Goal: Task Accomplishment & Management: Manage account settings

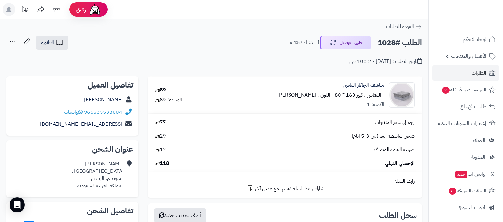
scroll to position [199, 0]
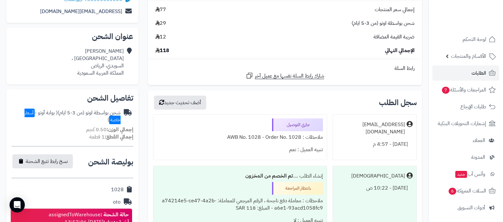
scroll to position [192, 0]
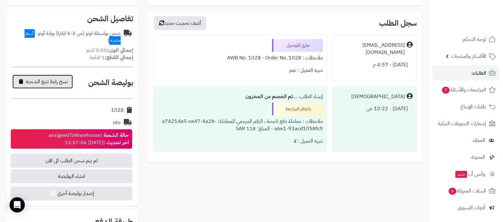
click at [48, 85] on button "نسخ رابط تتبع الشحنة" at bounding box center [42, 82] width 60 height 14
click at [474, 68] on link "الطلبات" at bounding box center [465, 73] width 67 height 15
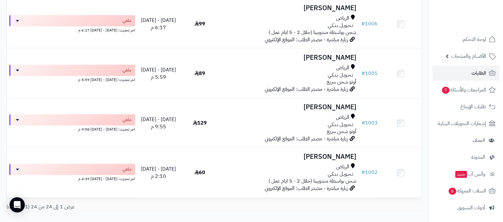
scroll to position [1113, 0]
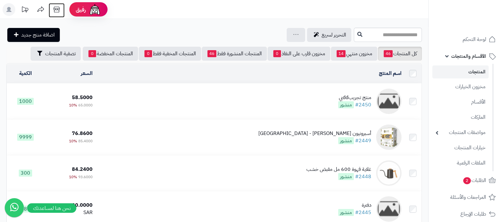
click at [60, 10] on icon at bounding box center [56, 9] width 13 height 13
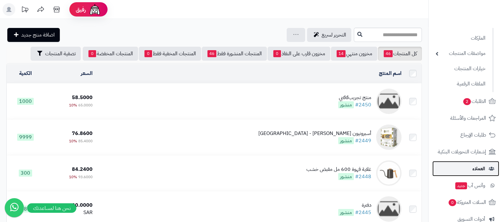
click at [472, 169] on span "العملاء" at bounding box center [478, 168] width 13 height 9
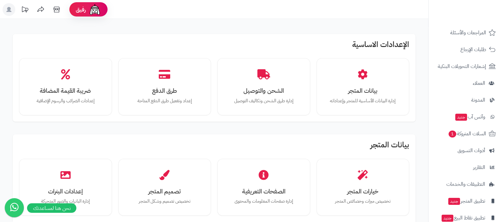
scroll to position [86, 0]
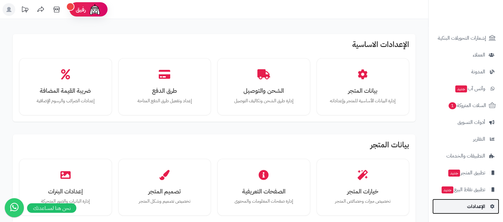
click at [461, 206] on link "الإعدادات" at bounding box center [465, 206] width 67 height 15
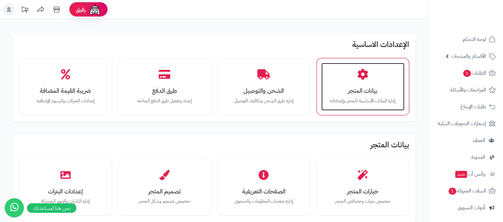
click at [351, 96] on div "بيانات المتجر إدارة البيانات الأساسية للمتجر وإعداداته" at bounding box center [362, 87] width 83 height 48
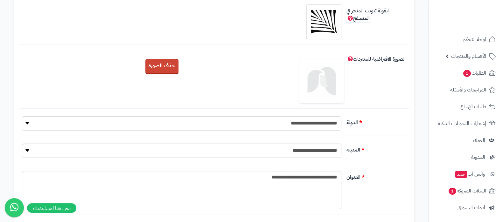
scroll to position [159, 0]
click at [313, 152] on select "**********" at bounding box center [181, 150] width 319 height 14
select select "***"
click at [22, 143] on select "**********" at bounding box center [181, 150] width 319 height 14
click at [280, 176] on textarea "**********" at bounding box center [181, 190] width 319 height 38
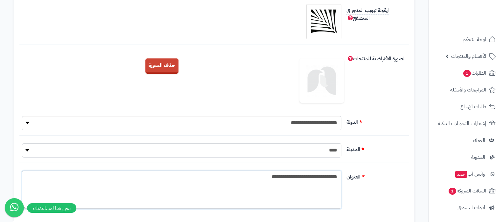
click at [280, 176] on textarea "**********" at bounding box center [181, 190] width 319 height 38
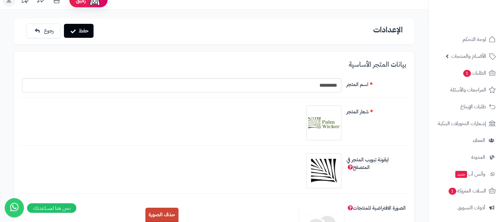
scroll to position [0, 0]
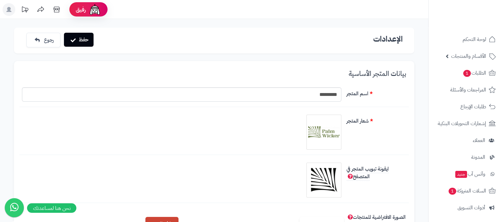
type textarea "**********"
click at [86, 38] on button "حفظ" at bounding box center [79, 40] width 30 height 14
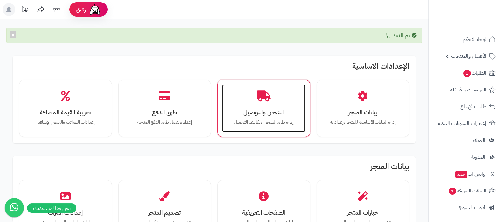
click at [258, 112] on h3 "الشحن والتوصيل" at bounding box center [263, 112] width 71 height 7
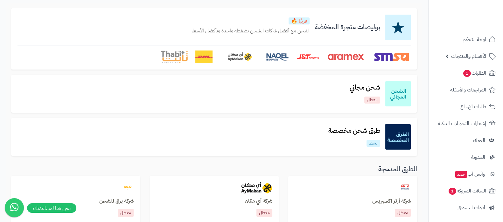
scroll to position [79, 0]
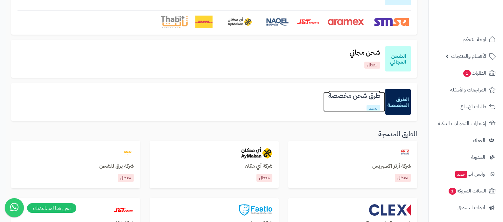
click at [344, 94] on h3 "طرق شحن مخصصة" at bounding box center [354, 95] width 62 height 7
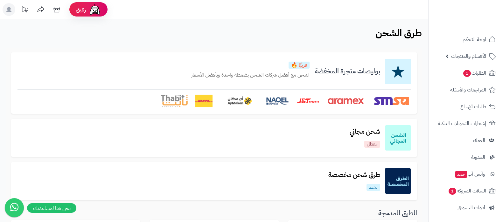
scroll to position [79, 0]
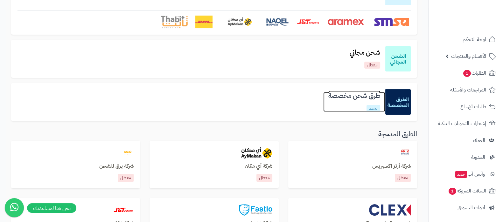
click at [353, 94] on h3 "طرق شحن مخصصة" at bounding box center [354, 95] width 62 height 7
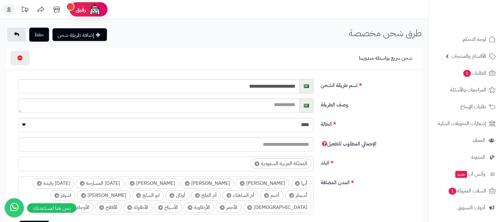
select select
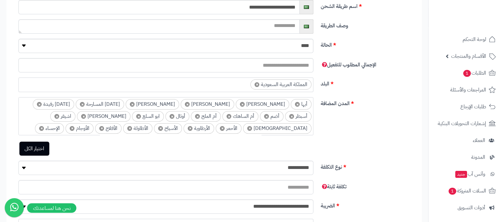
scroll to position [79, 0]
click at [302, 47] on select "**** ****" at bounding box center [165, 46] width 295 height 14
select select "*"
click at [18, 39] on select "**** ****" at bounding box center [165, 46] width 295 height 14
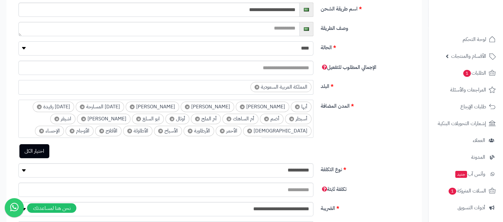
scroll to position [0, 0]
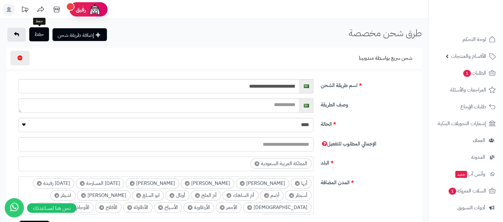
click at [34, 36] on button "حفظ" at bounding box center [39, 34] width 20 height 14
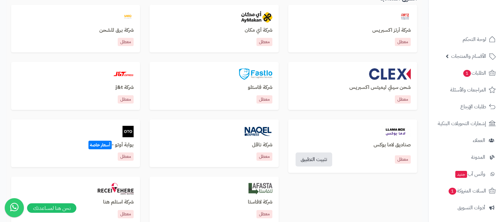
scroll to position [239, 0]
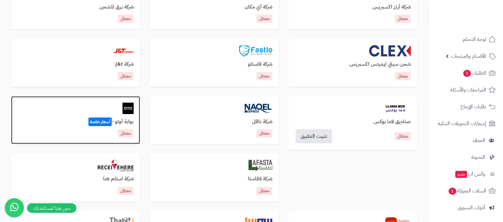
click at [125, 124] on h3 "بوابة أوتو - أسعار خاصة" at bounding box center [75, 122] width 116 height 6
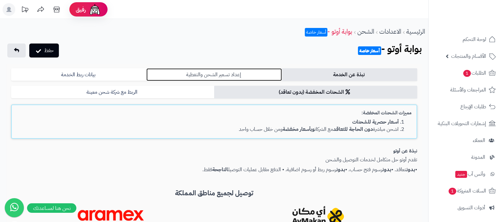
click at [234, 73] on link "إعداد تسعير الشحن والتغطية" at bounding box center [213, 74] width 135 height 13
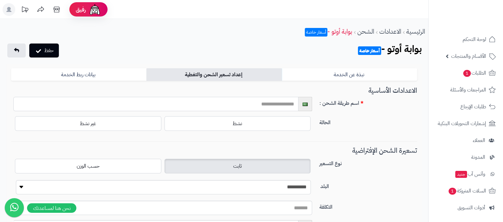
click at [275, 107] on input "text" at bounding box center [155, 104] width 285 height 14
type input "********"
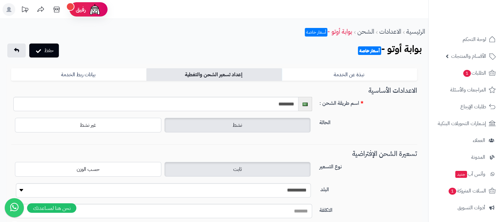
click at [232, 126] on label "نشط" at bounding box center [237, 125] width 146 height 15
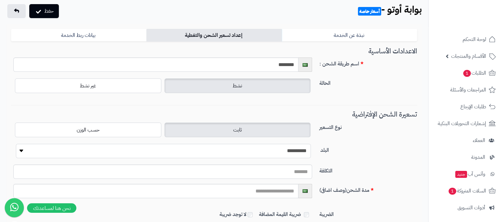
click at [276, 153] on select "**********" at bounding box center [163, 151] width 295 height 14
select select "***"
click at [16, 144] on select "**********" at bounding box center [163, 151] width 295 height 14
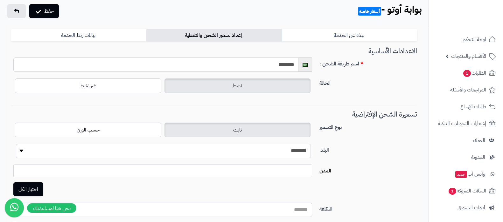
scroll to position [110, 0]
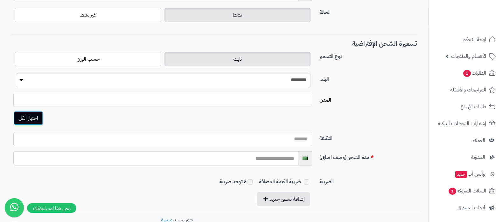
click at [22, 117] on button "اختيار الكل" at bounding box center [28, 118] width 30 height 14
select select "***"
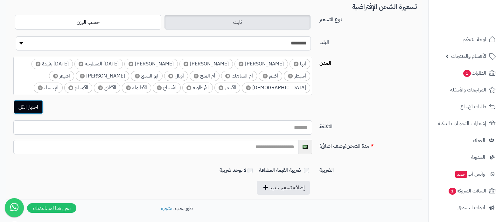
scroll to position [174, 0]
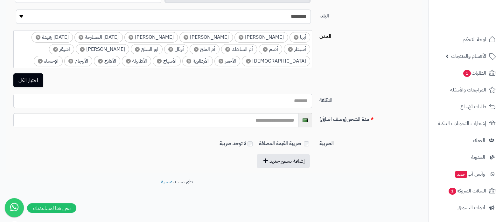
click at [294, 103] on input "التكلفة" at bounding box center [162, 101] width 299 height 14
type input "**"
click at [293, 121] on input "text" at bounding box center [155, 120] width 285 height 14
type input "**********"
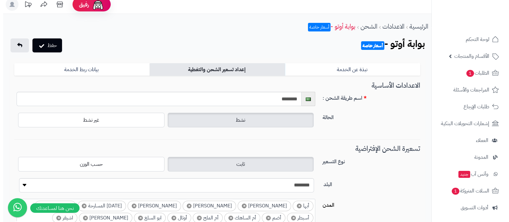
scroll to position [0, 0]
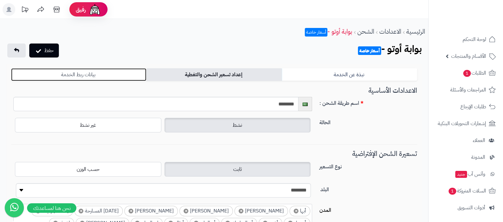
click at [105, 74] on link "بيانات ربط الخدمة" at bounding box center [78, 74] width 135 height 13
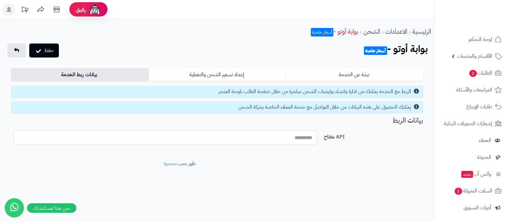
click at [297, 136] on input "API مفتاح" at bounding box center [164, 138] width 303 height 14
paste input "**********"
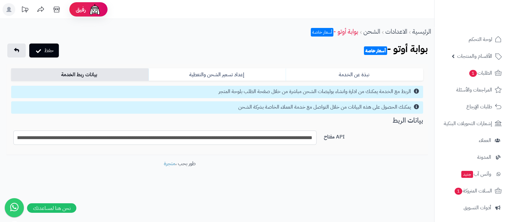
scroll to position [0, -344]
type input "**********"
click at [50, 51] on button "حفظ" at bounding box center [44, 50] width 30 height 14
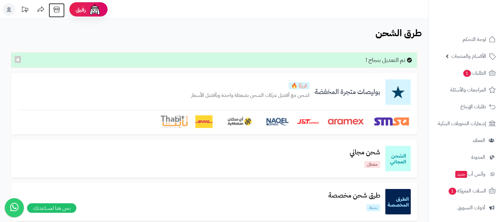
click at [58, 10] on icon at bounding box center [56, 9] width 13 height 13
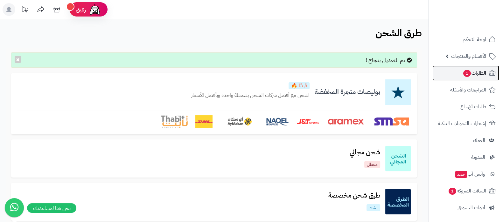
click at [465, 72] on span "1" at bounding box center [467, 73] width 8 height 7
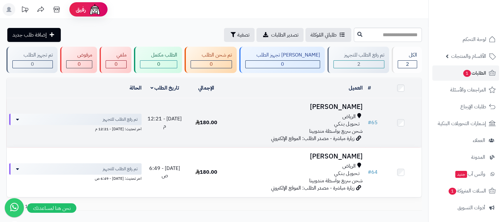
click at [340, 106] on h3 "[PERSON_NAME]" at bounding box center [295, 106] width 133 height 7
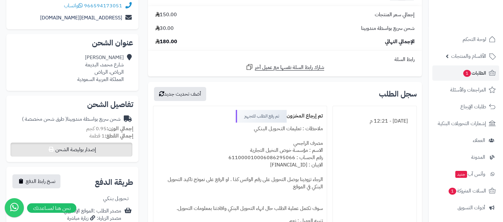
scroll to position [119, 0]
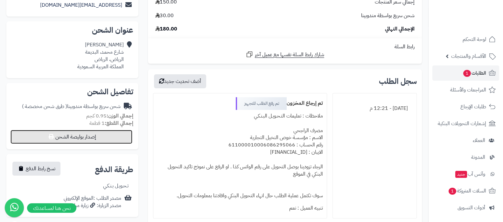
click at [78, 135] on button "إصدار بوليصة الشحن" at bounding box center [71, 137] width 122 height 14
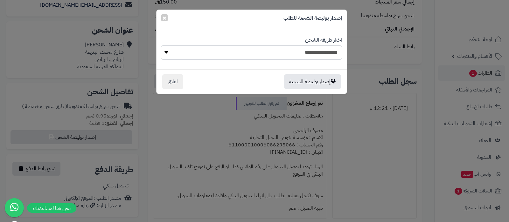
click at [309, 48] on select "**********" at bounding box center [251, 52] width 181 height 14
select select "***"
click at [161, 45] on select "**********" at bounding box center [251, 52] width 181 height 14
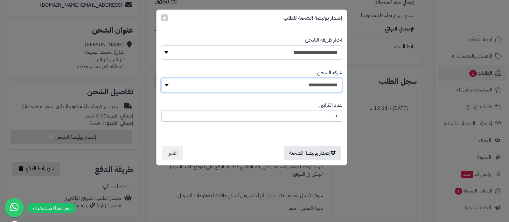
click at [291, 85] on select "**********" at bounding box center [251, 85] width 181 height 14
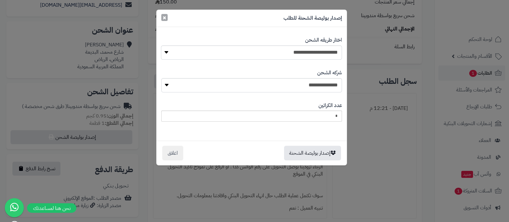
click at [165, 18] on span "×" at bounding box center [165, 18] width 4 height 10
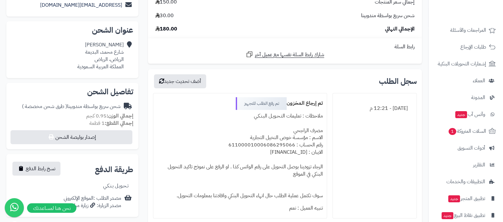
scroll to position [86, 0]
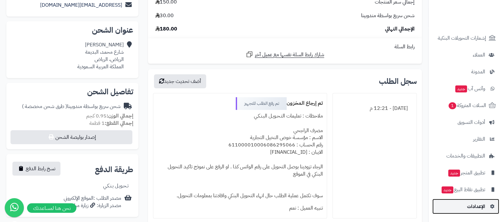
click at [482, 205] on span "الإعدادات" at bounding box center [476, 206] width 18 height 9
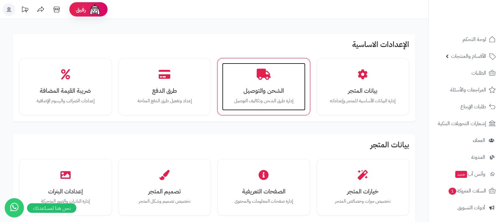
click at [279, 83] on div "الشحن والتوصيل إدارة طرق الشحن وتكاليف التوصيل" at bounding box center [263, 87] width 83 height 48
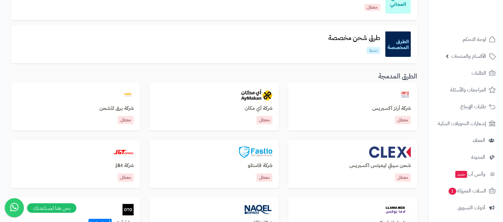
scroll to position [199, 0]
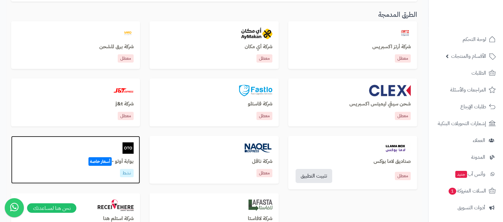
click at [124, 160] on h3 "بوابة أوتو - أسعار خاصة" at bounding box center [75, 162] width 116 height 6
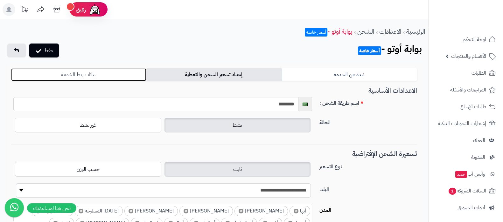
click at [106, 79] on link "بيانات ربط الخدمة" at bounding box center [78, 74] width 135 height 13
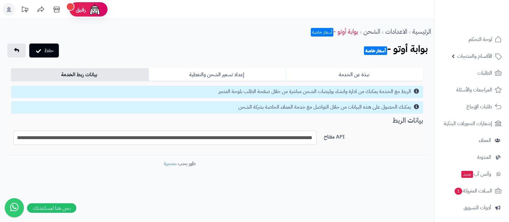
click at [256, 139] on input "**********" at bounding box center [164, 138] width 303 height 14
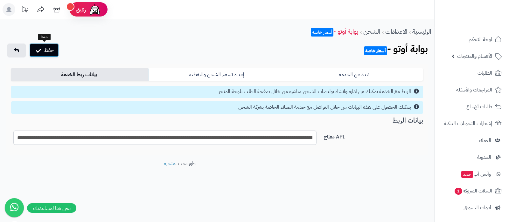
click at [45, 52] on button "حفظ" at bounding box center [44, 50] width 30 height 14
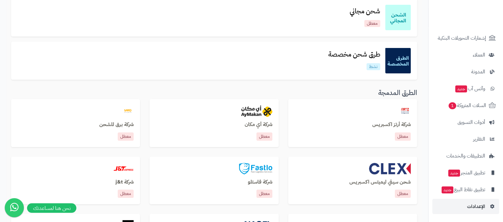
scroll to position [159, 0]
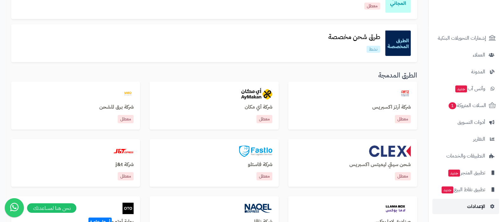
click at [473, 205] on span "الإعدادات" at bounding box center [476, 206] width 18 height 9
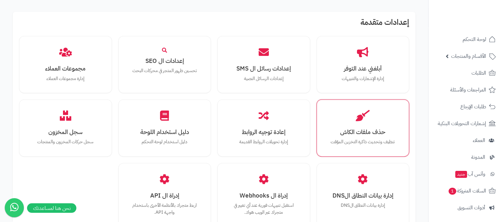
scroll to position [588, 0]
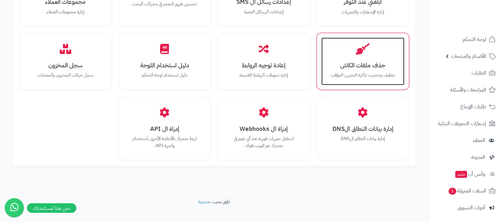
click at [371, 64] on div "حذف ملفات الكاش تنظيف وتحديث ذاكرة التخزين المؤقت" at bounding box center [362, 62] width 83 height 48
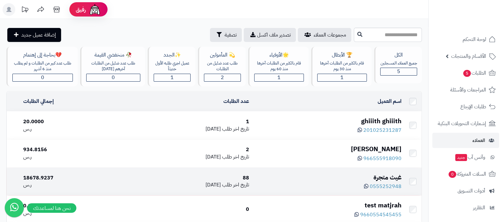
click at [388, 179] on div "غيث متجرة" at bounding box center [327, 177] width 147 height 9
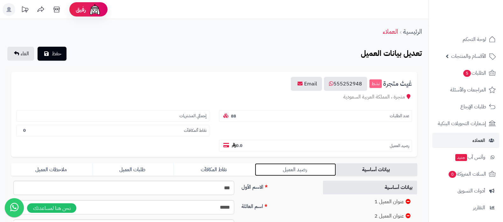
click at [289, 164] on link "رصيد العميل" at bounding box center [295, 169] width 81 height 13
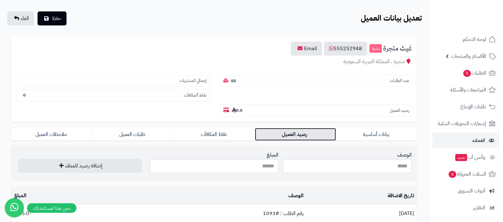
scroll to position [79, 0]
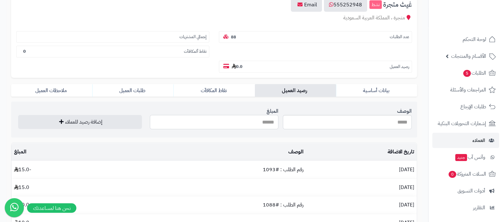
click at [260, 119] on input "المبلغ" at bounding box center [214, 122] width 129 height 14
type input "**"
click at [114, 128] on section "الوصف المبلغ ** إضافة رصيد للعملاء" at bounding box center [214, 120] width 406 height 36
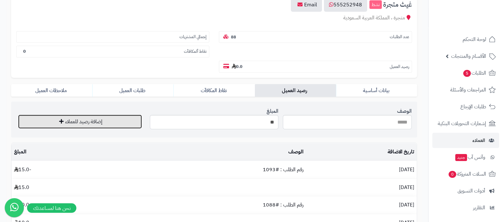
click at [116, 120] on button "إضافة رصيد للعملاء" at bounding box center [80, 122] width 124 height 14
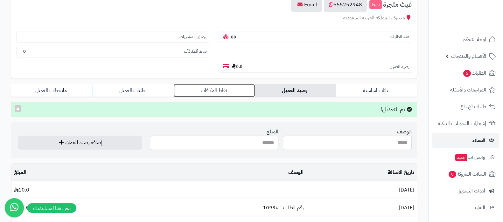
click at [230, 87] on link "نقاط المكافآت" at bounding box center [213, 90] width 81 height 13
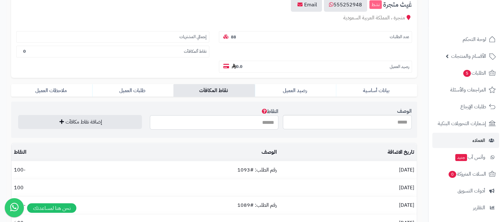
click at [256, 123] on input "النقاط" at bounding box center [214, 122] width 129 height 14
type input "***"
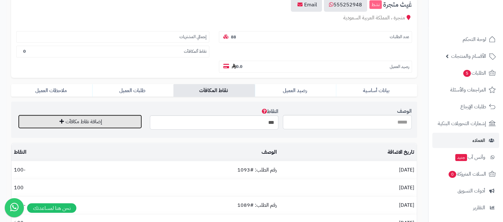
click at [80, 121] on button "إضافة نقاط مكافآت" at bounding box center [80, 122] width 124 height 14
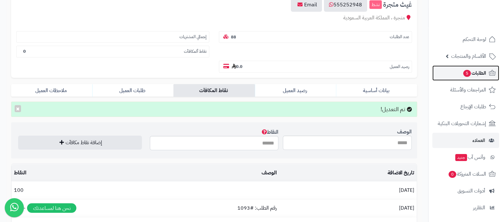
click at [467, 77] on span "الطلبات 5" at bounding box center [474, 73] width 24 height 9
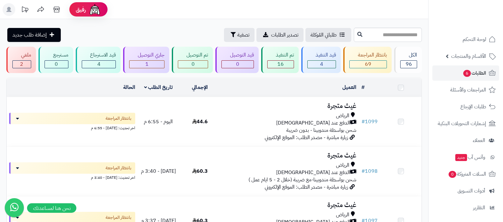
click at [328, 103] on h3 "غيث متجرة" at bounding box center [289, 105] width 133 height 7
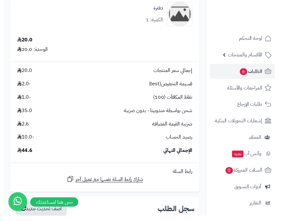
scroll to position [79, 0]
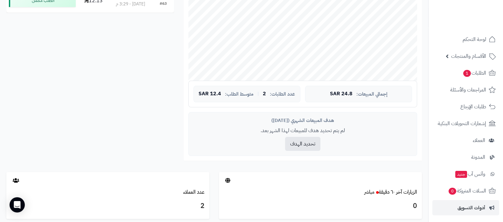
scroll to position [199, 0]
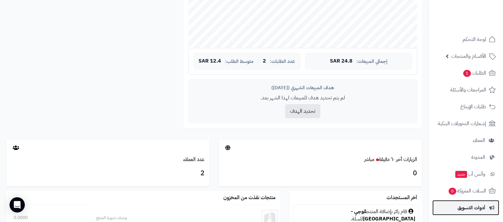
click at [472, 210] on span "أدوات التسويق" at bounding box center [471, 208] width 28 height 9
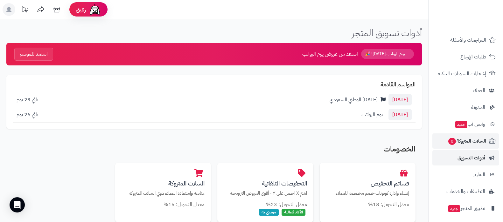
scroll to position [86, 0]
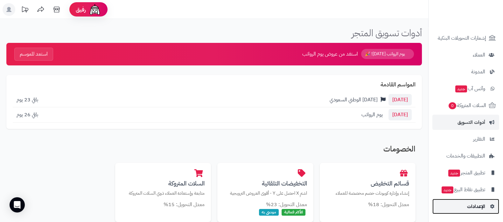
click at [471, 204] on span "الإعدادات" at bounding box center [476, 206] width 18 height 9
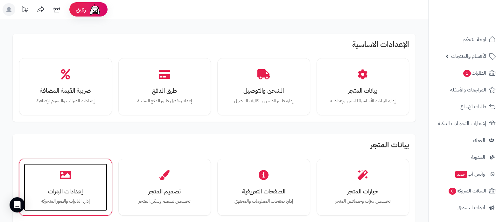
click at [78, 188] on h3 "إعدادات البنرات" at bounding box center [65, 191] width 71 height 7
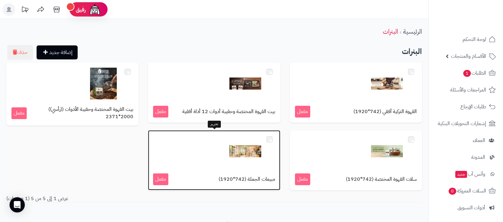
click at [235, 156] on img at bounding box center [245, 151] width 32 height 32
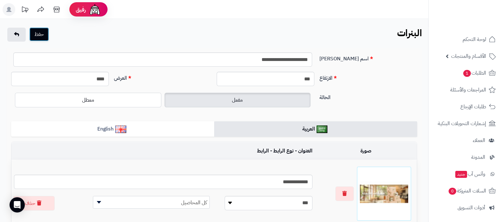
click at [41, 31] on button "حفظ" at bounding box center [39, 34] width 20 height 14
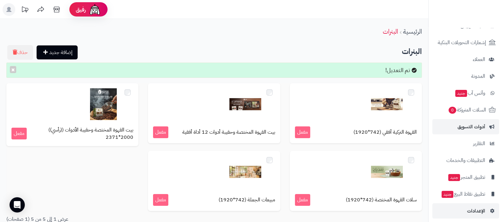
scroll to position [86, 0]
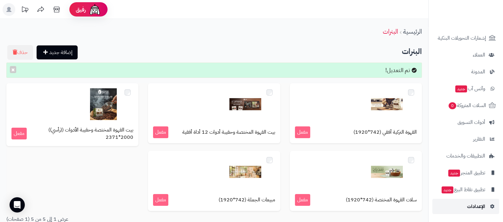
click at [468, 209] on span "الإعدادات" at bounding box center [476, 206] width 18 height 9
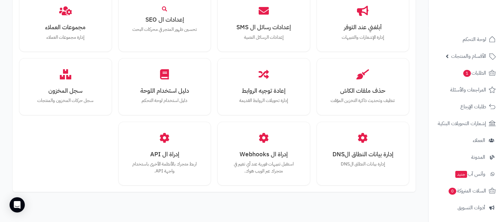
scroll to position [588, 0]
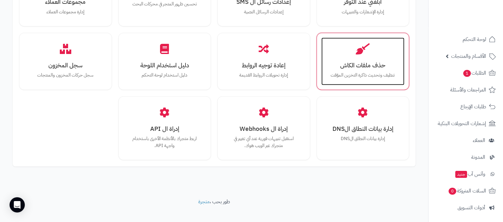
click at [356, 72] on p "تنظيف وتحديث ذاكرة التخزين المؤقت" at bounding box center [363, 75] width 71 height 7
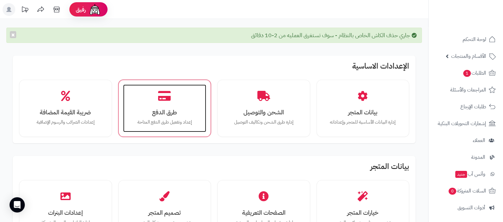
click at [178, 99] on div "طرق الدفع إعداد وتفعيل طرق الدفع المتاحة" at bounding box center [164, 109] width 83 height 48
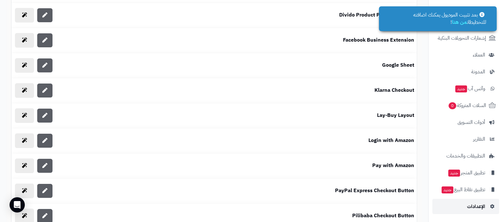
scroll to position [199, 0]
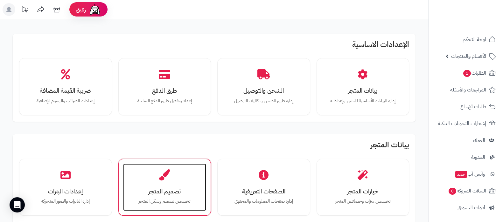
click at [177, 183] on div "تصميم المتجر تخصيص تصميم وشكل المتجر" at bounding box center [164, 188] width 83 height 48
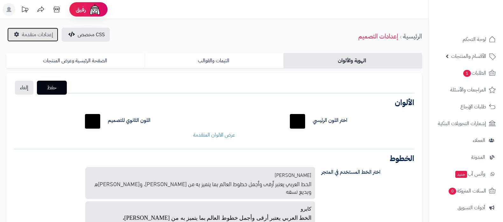
click at [23, 31] on span "إعدادات متقدمة" at bounding box center [37, 35] width 31 height 8
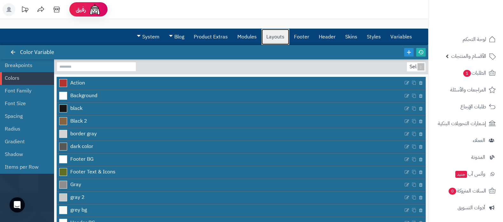
click at [276, 37] on link "Layouts" at bounding box center [275, 37] width 28 height 16
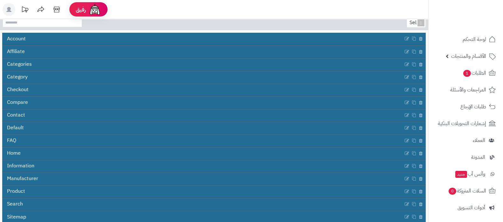
scroll to position [77, 0]
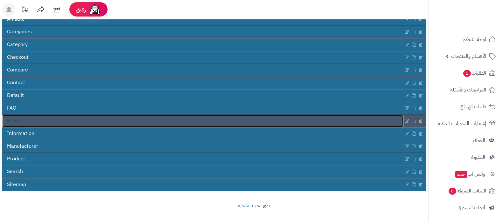
click at [191, 123] on link "Home" at bounding box center [202, 121] width 401 height 12
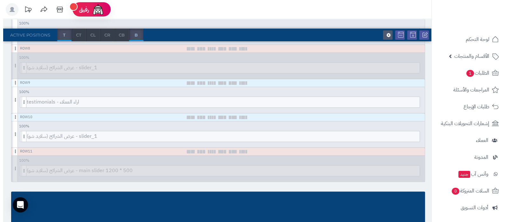
scroll to position [336, 0]
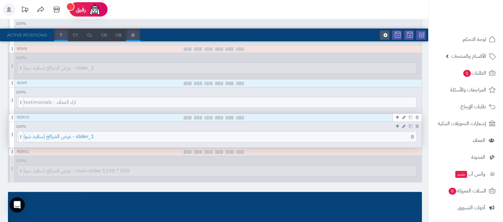
click at [254, 135] on span "عرض الشرائح (سلايد شو) - slider_1" at bounding box center [220, 137] width 393 height 10
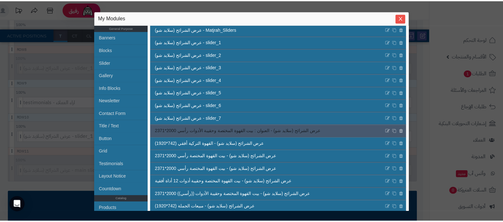
scroll to position [188, 0]
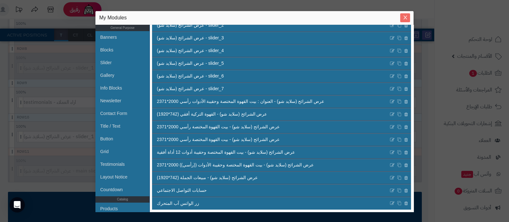
click at [407, 18] on icon "Close" at bounding box center [405, 17] width 5 height 5
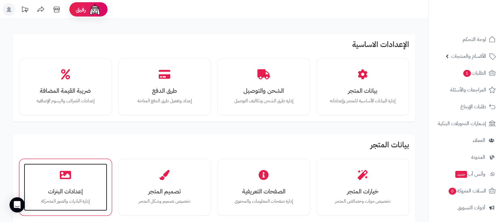
click at [78, 190] on h3 "إعدادات البنرات" at bounding box center [65, 191] width 71 height 7
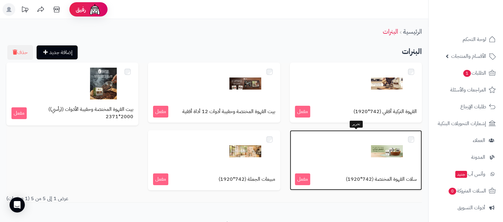
click at [380, 156] on img at bounding box center [387, 151] width 32 height 32
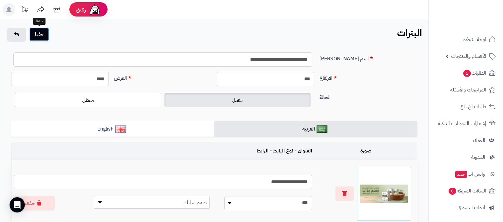
click at [45, 36] on button "حفظ" at bounding box center [39, 34] width 20 height 14
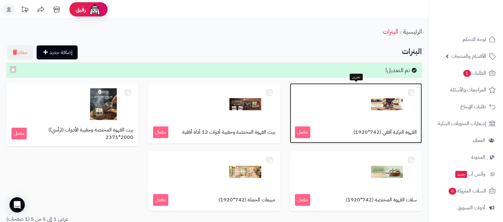
click at [375, 105] on img at bounding box center [387, 104] width 32 height 32
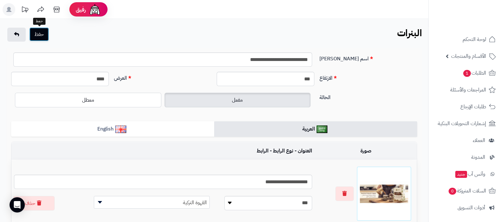
click at [33, 36] on button "حفظ" at bounding box center [39, 34] width 20 height 14
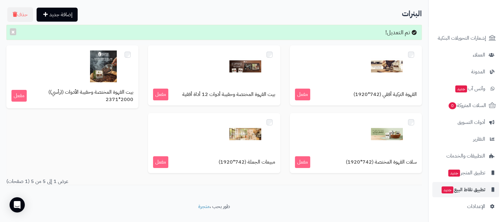
scroll to position [51, 0]
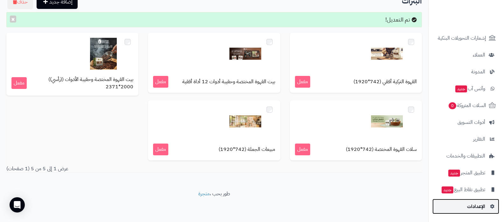
click at [482, 206] on span "الإعدادات" at bounding box center [476, 206] width 18 height 9
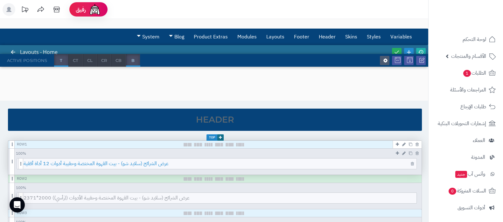
click at [222, 163] on span "عرض الشرائح (سلايد شو) - بيت القهوة المختصة وحقيبة أدوات 12 أداة أفقية" at bounding box center [220, 164] width 393 height 10
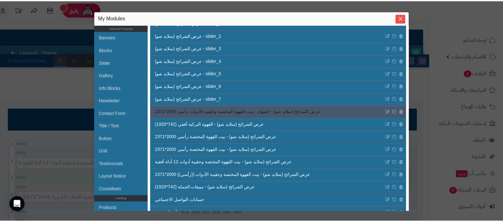
scroll to position [188, 0]
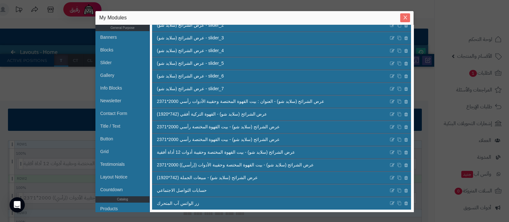
click at [403, 20] on icon "Close" at bounding box center [405, 17] width 5 height 5
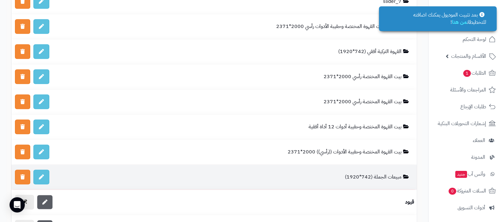
scroll to position [1670, 0]
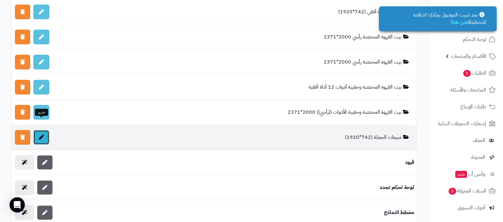
click at [45, 130] on link at bounding box center [41, 137] width 16 height 15
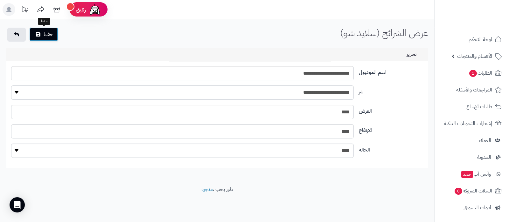
click at [42, 32] on button "حفظ" at bounding box center [43, 34] width 29 height 14
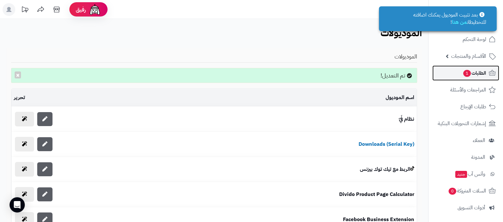
click at [462, 76] on span "الطلبات 1" at bounding box center [474, 73] width 24 height 9
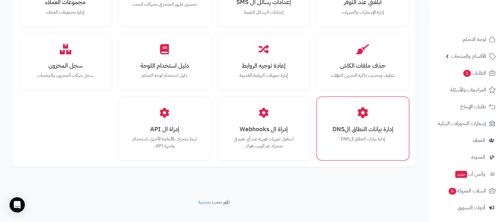
scroll to position [588, 0]
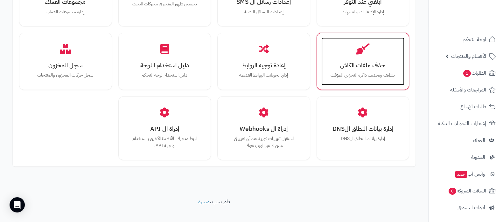
click at [360, 62] on h3 "حذف ملفات الكاش" at bounding box center [363, 65] width 71 height 7
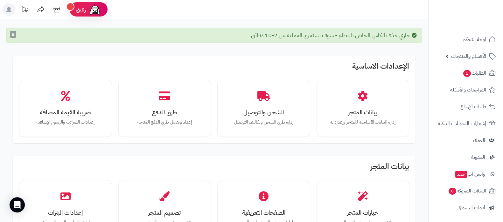
click at [13, 32] on button "×" at bounding box center [13, 34] width 6 height 7
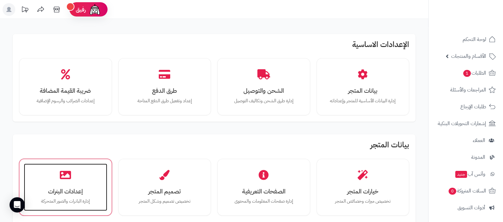
click at [48, 184] on div "إعدادات البنرات إدارة البانرات والصور المتحركة" at bounding box center [65, 188] width 83 height 48
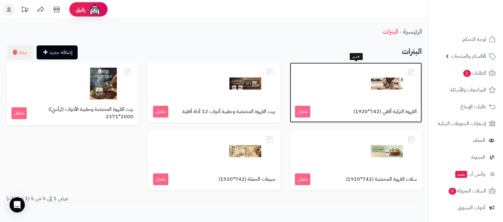
click at [379, 80] on img at bounding box center [387, 84] width 32 height 32
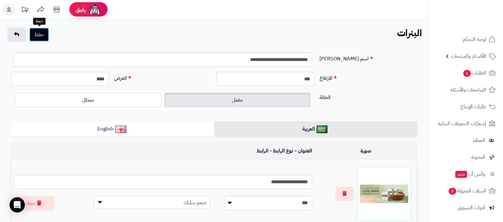
click at [47, 35] on button "حفظ" at bounding box center [39, 35] width 20 height 14
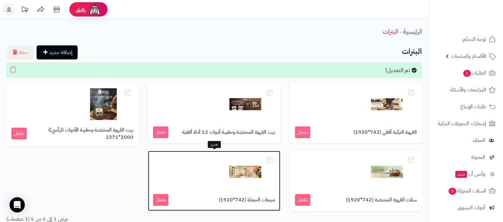
click at [240, 170] on img at bounding box center [245, 172] width 32 height 32
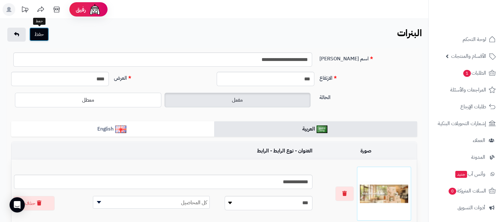
click at [32, 37] on button "حفظ" at bounding box center [39, 34] width 20 height 14
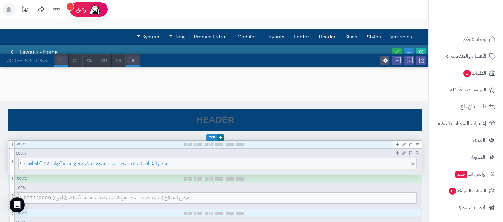
click at [206, 168] on span "عرض الشرائح (سلايد شو) - بيت القهوة المختصة وحقيبة أدوات 12 أداة أفقية" at bounding box center [220, 164] width 393 height 10
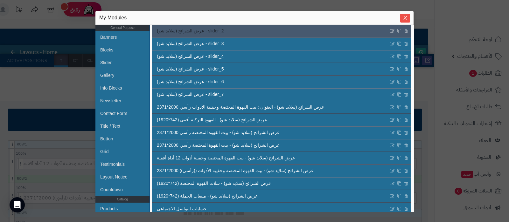
scroll to position [199, 0]
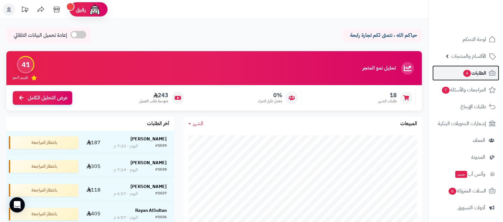
click at [450, 72] on link "الطلبات 4" at bounding box center [465, 73] width 67 height 15
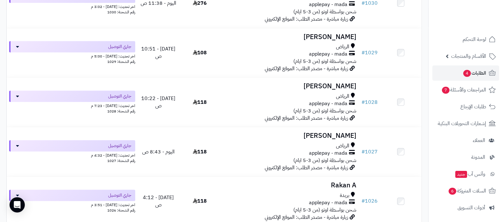
scroll to position [596, 0]
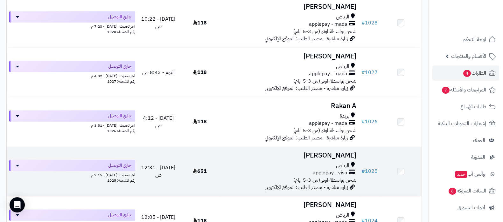
click at [308, 156] on h3 "[PERSON_NAME]" at bounding box center [289, 155] width 133 height 7
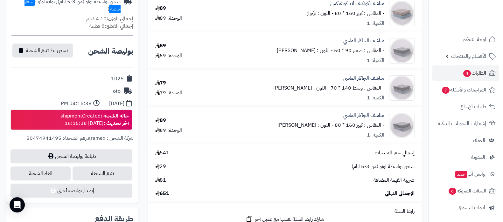
scroll to position [239, 0]
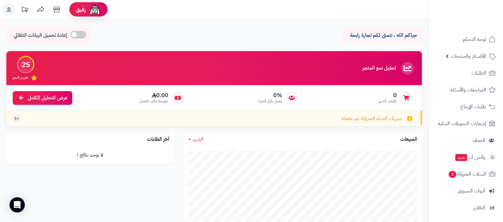
scroll to position [68, 0]
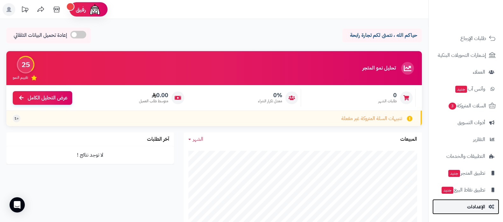
click at [475, 208] on span "الإعدادات" at bounding box center [476, 207] width 18 height 9
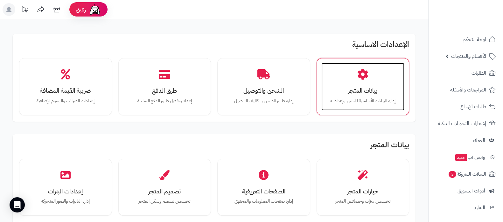
click at [371, 87] on h3 "بيانات المتجر" at bounding box center [363, 90] width 71 height 7
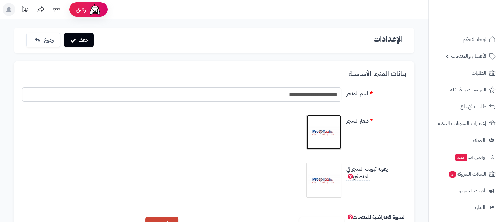
click at [315, 127] on img at bounding box center [324, 132] width 32 height 32
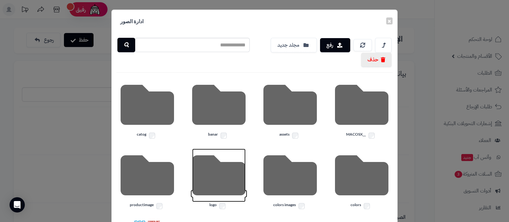
click at [220, 185] on icon at bounding box center [218, 175] width 53 height 53
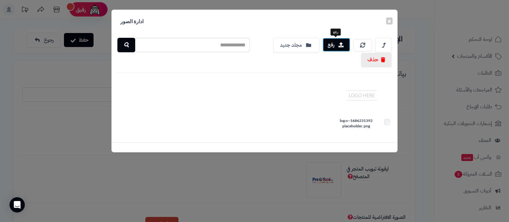
click at [330, 42] on button "رفع" at bounding box center [337, 45] width 28 height 14
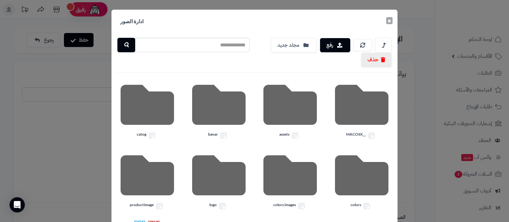
click at [391, 21] on button "×" at bounding box center [389, 20] width 6 height 7
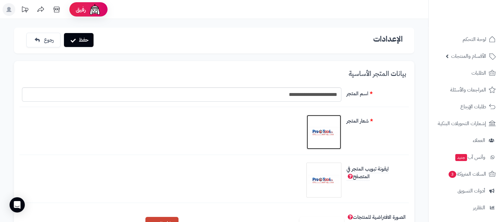
click at [324, 134] on img at bounding box center [324, 132] width 32 height 32
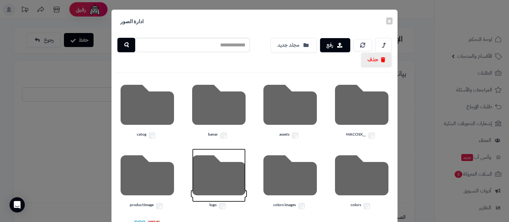
click at [216, 174] on icon at bounding box center [218, 175] width 53 height 53
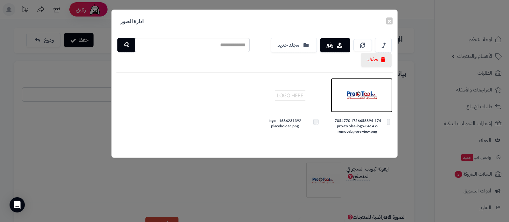
click at [368, 93] on img at bounding box center [362, 96] width 32 height 32
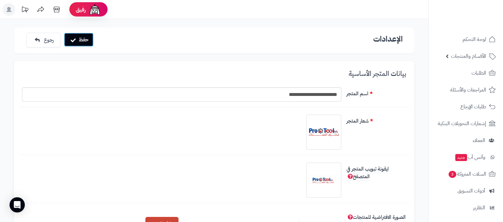
click at [81, 40] on button "حفظ" at bounding box center [79, 40] width 30 height 14
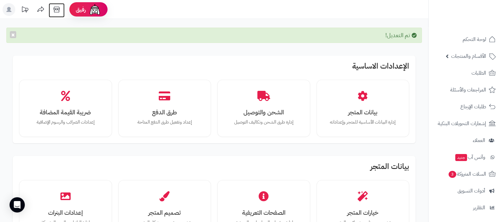
click at [55, 7] on icon at bounding box center [56, 9] width 13 height 13
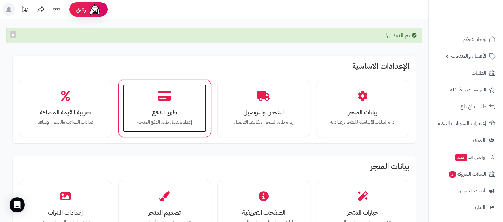
click at [164, 111] on h3 "طرق الدفع" at bounding box center [164, 112] width 71 height 7
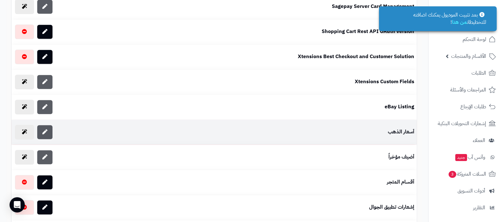
scroll to position [477, 0]
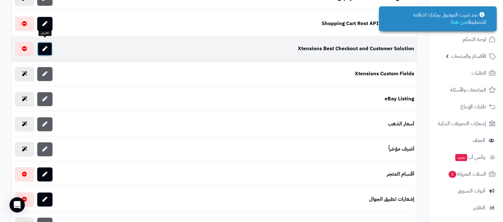
click at [40, 46] on link at bounding box center [44, 49] width 15 height 14
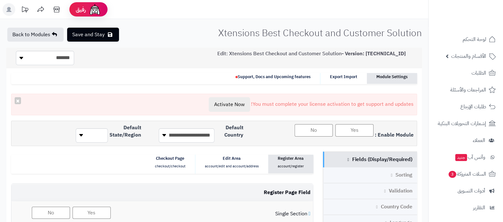
click at [395, 110] on div "You must complete your license activation to get support and updates! Activate …" at bounding box center [214, 105] width 406 height 22
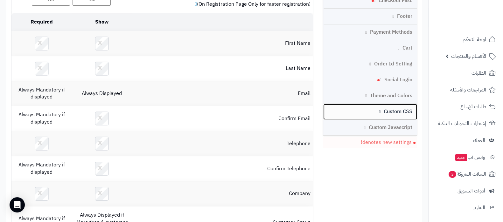
click at [402, 106] on link "Custom CSS" at bounding box center [370, 112] width 94 height 16
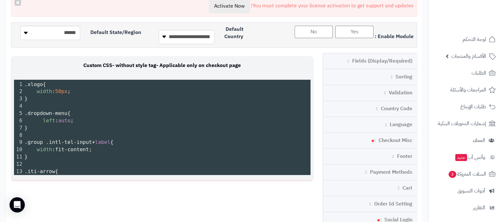
scroll to position [97, 0]
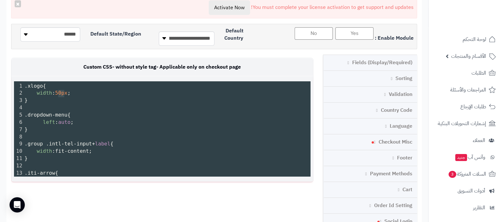
drag, startPoint x: 57, startPoint y: 92, endPoint x: 59, endPoint y: 95, distance: 3.4
click at [57, 93] on span "width : 50px ;" at bounding box center [47, 93] width 46 height 6
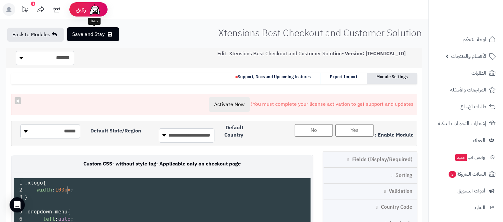
type textarea "***"
click at [91, 37] on button "Save and Stay" at bounding box center [93, 34] width 52 height 14
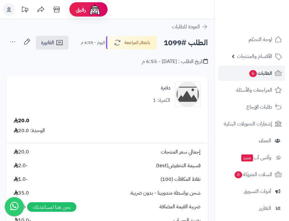
scroll to position [79, 0]
